Goal: Transaction & Acquisition: Purchase product/service

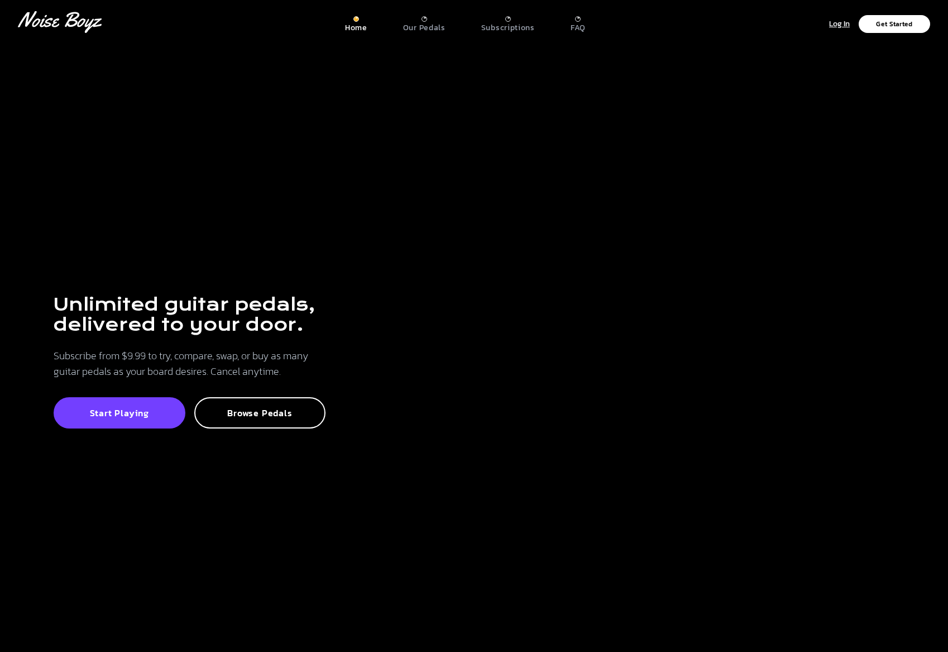
click at [503, 19] on div "Subscriptions" at bounding box center [508, 24] width 54 height 17
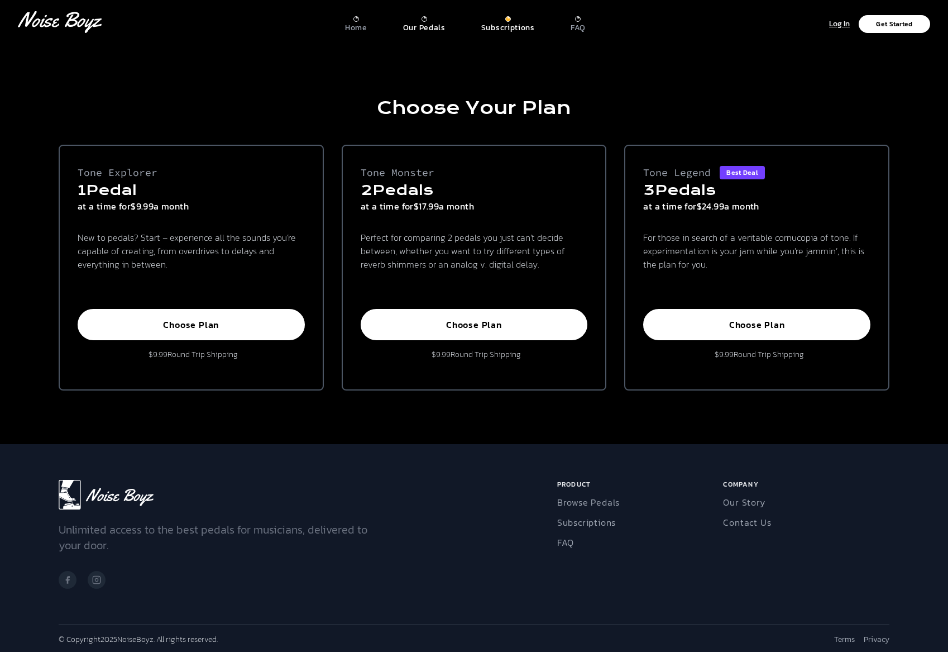
click at [421, 23] on p "Our Pedals" at bounding box center [424, 28] width 42 height 10
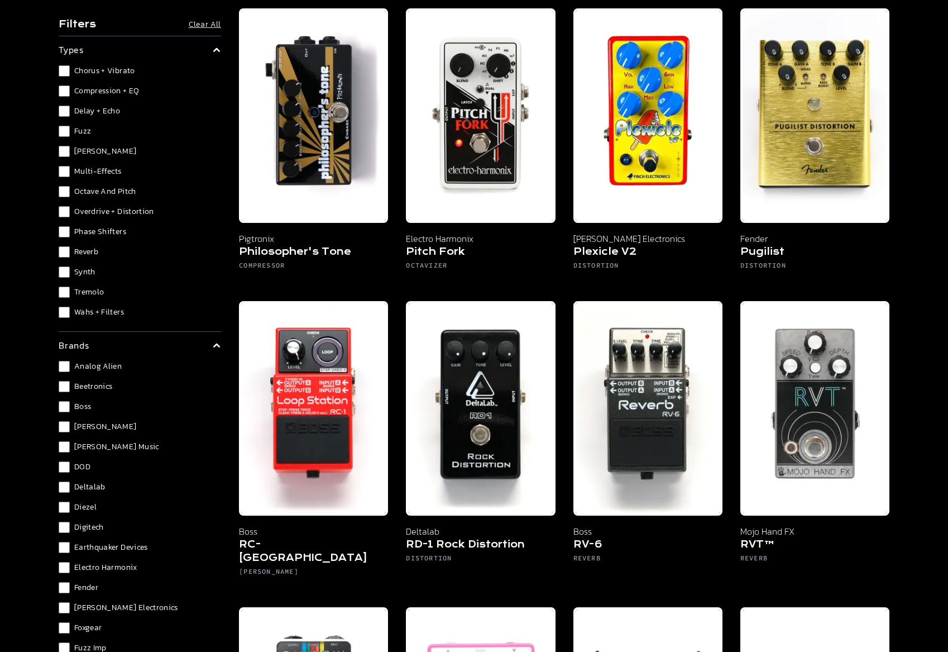
scroll to position [6032, 0]
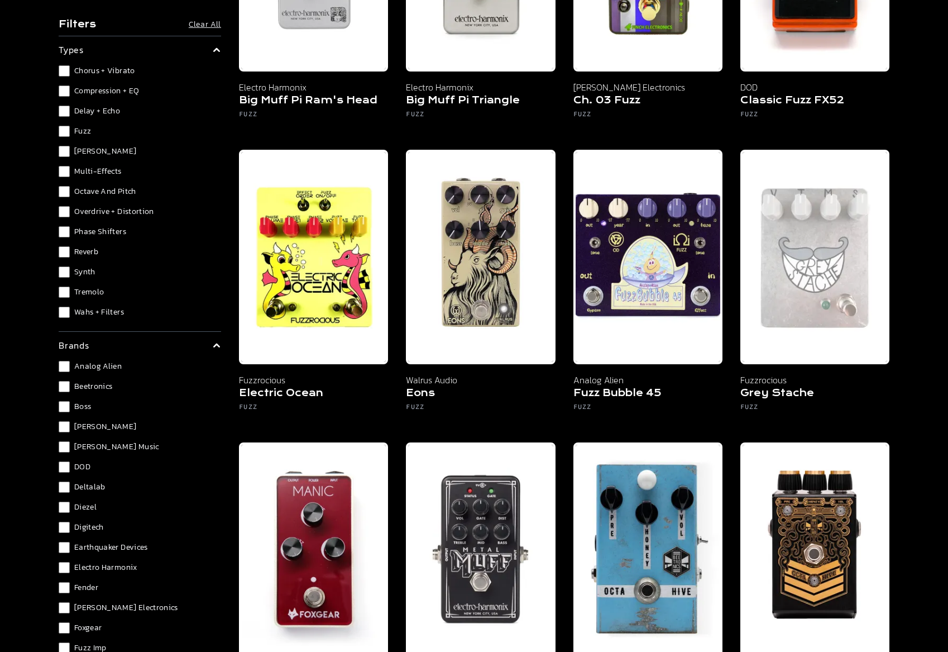
scroll to position [279, 0]
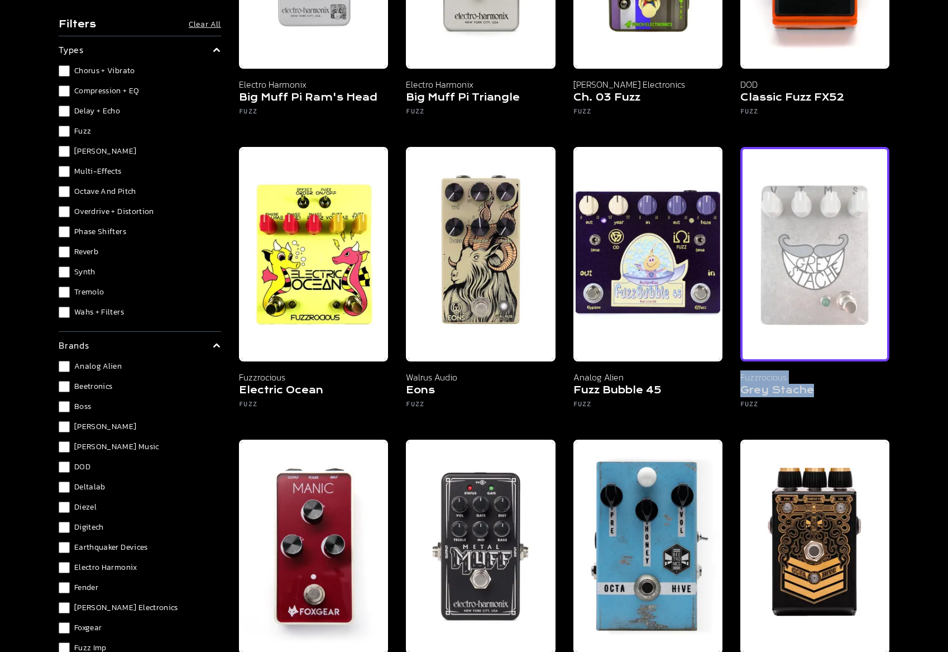
drag, startPoint x: 734, startPoint y: 376, endPoint x: 813, endPoint y: 396, distance: 81.3
click at [813, 396] on div "Electro Harmonix Big Muff Pi Ram's Head Fuzz Electro Harmonix Big Muff Pi Trian…" at bounding box center [564, 577] width 651 height 1446
